Goal: Information Seeking & Learning: Learn about a topic

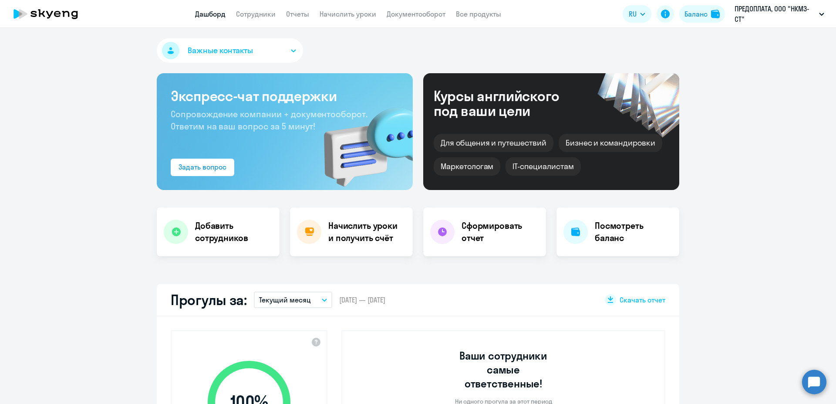
select select "30"
click at [260, 14] on link "Сотрудники" at bounding box center [256, 14] width 40 height 9
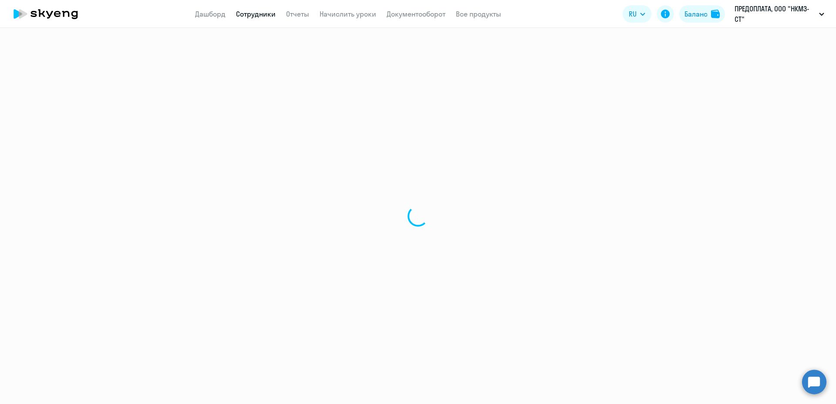
select select "30"
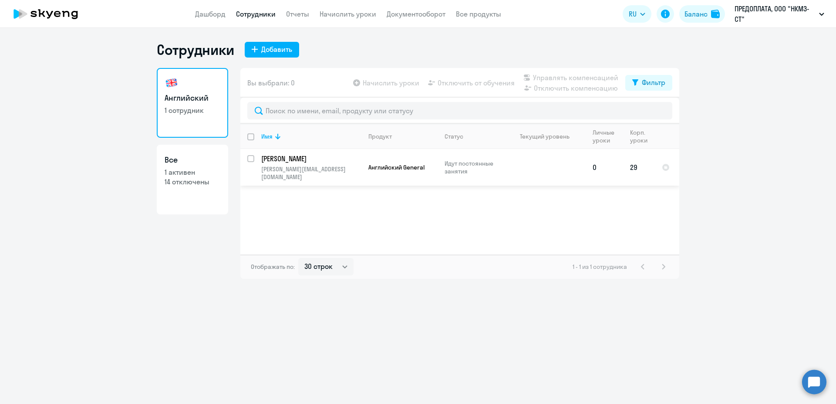
click at [321, 164] on td "[PERSON_NAME] [PERSON_NAME][EMAIL_ADDRESS][DOMAIN_NAME]" at bounding box center [307, 167] width 107 height 37
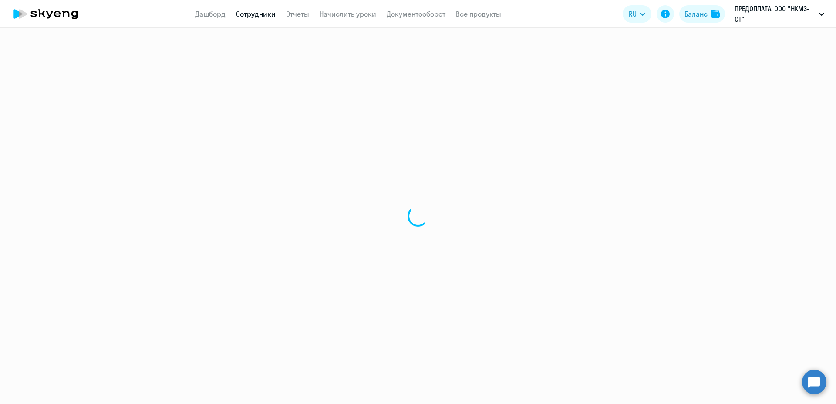
select select "english"
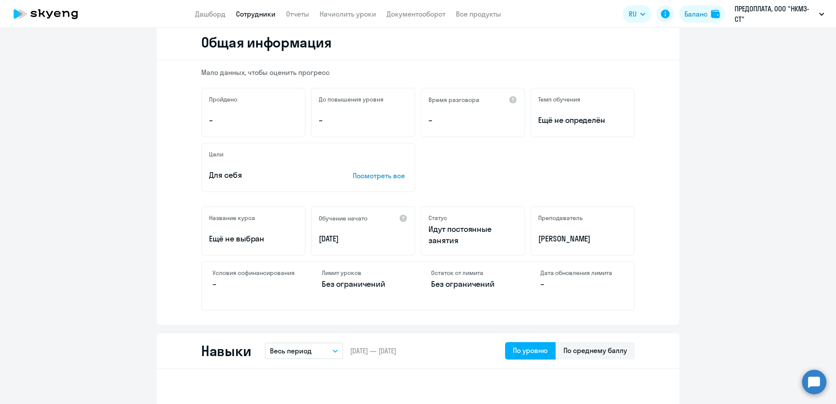
scroll to position [110, 0]
